Goal: Transaction & Acquisition: Book appointment/travel/reservation

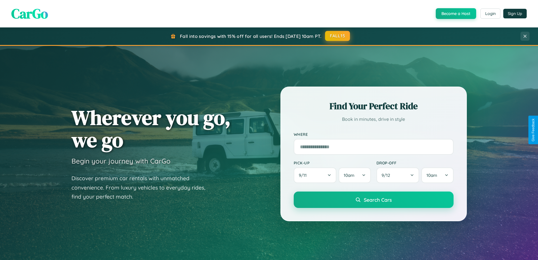
click at [338, 36] on button "FALL15" at bounding box center [337, 36] width 25 height 10
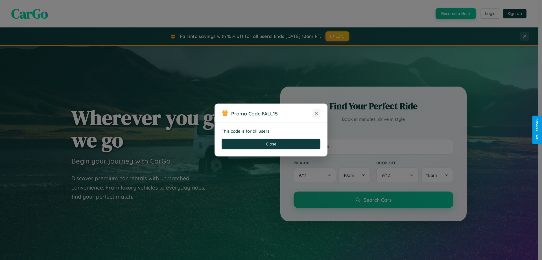
click at [317, 113] on icon at bounding box center [317, 113] width 6 height 6
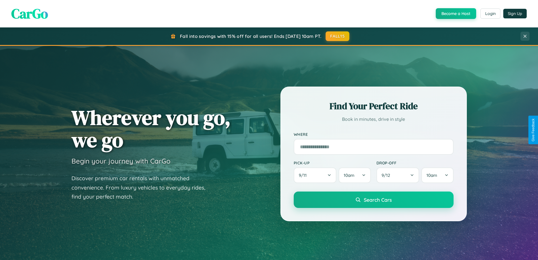
scroll to position [389, 0]
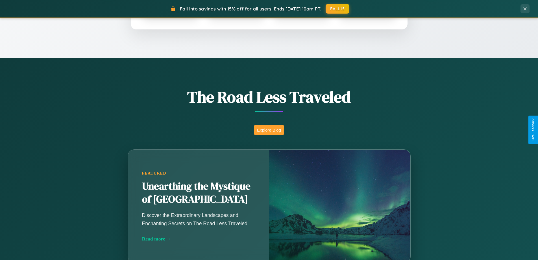
click at [269, 130] on button "Explore Blog" at bounding box center [269, 130] width 30 height 10
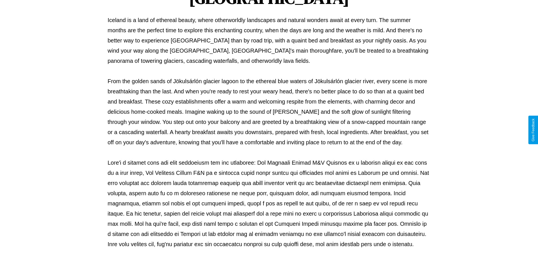
scroll to position [183, 0]
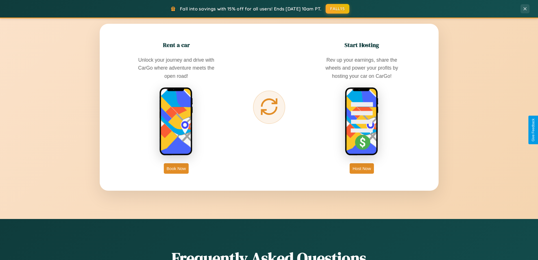
scroll to position [908, 0]
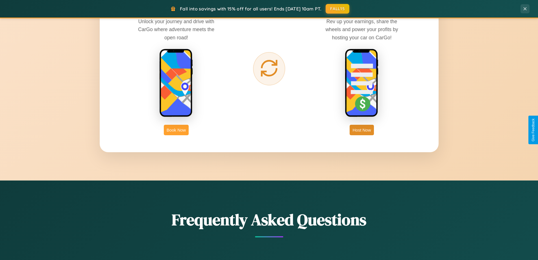
click at [176, 130] on button "Book Now" at bounding box center [176, 130] width 25 height 10
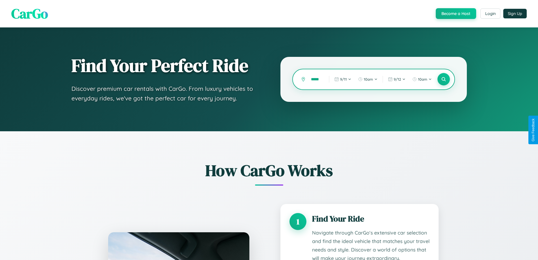
type input "******"
